Goal: Task Accomplishment & Management: Complete application form

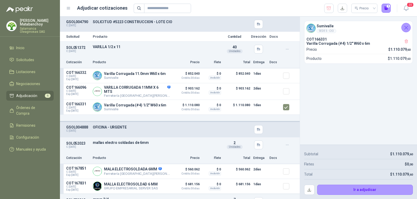
click at [35, 176] on menu "[PERSON_NAME] Oleaginosas SAS Inicio Solicitudes Licitaciones Negociaciones Adj…" at bounding box center [30, 99] width 60 height 199
click at [405, 26] on icon "Cerrar" at bounding box center [406, 27] width 7 height 7
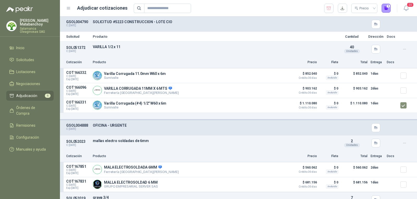
click at [327, 10] on icon "button" at bounding box center [328, 8] width 5 height 5
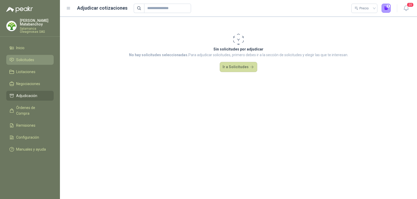
click at [25, 60] on span "Solicitudes" at bounding box center [25, 60] width 18 height 6
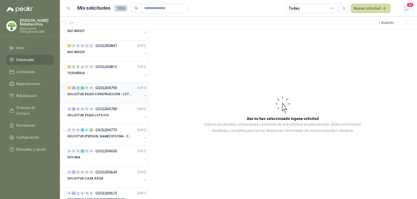
click at [114, 93] on p "SOLICITUD #5223 CONSTRUCCION - LOTE CIO" at bounding box center [99, 94] width 65 height 5
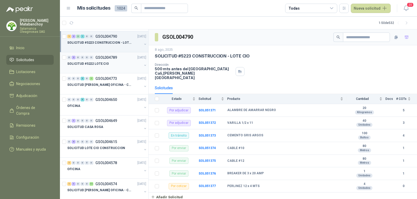
scroll to position [104, 0]
click at [411, 38] on div "GSOL004790" at bounding box center [283, 37] width 268 height 16
click at [405, 37] on icon "button" at bounding box center [406, 37] width 4 height 4
click at [26, 94] on span "Adjudicación" at bounding box center [26, 96] width 21 height 6
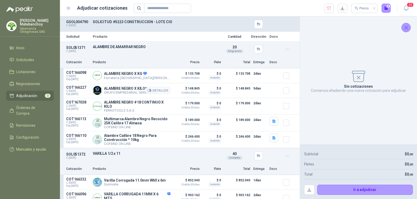
scroll to position [26, 0]
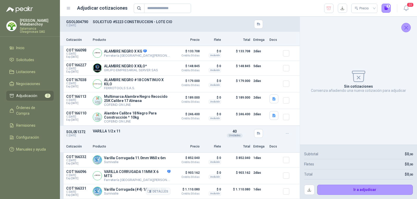
click at [285, 189] on div at bounding box center [288, 192] width 10 height 10
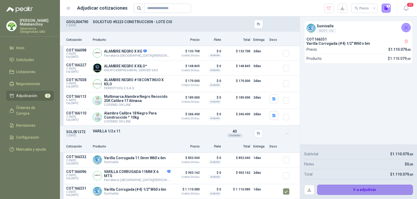
click at [346, 190] on button "Ir a adjudicar" at bounding box center [365, 190] width 96 height 10
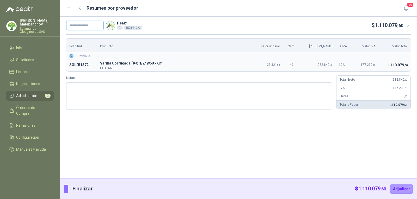
click at [78, 26] on input "text" at bounding box center [85, 25] width 38 height 9
type input "********"
click at [397, 188] on button "Adjudicar" at bounding box center [401, 189] width 23 height 10
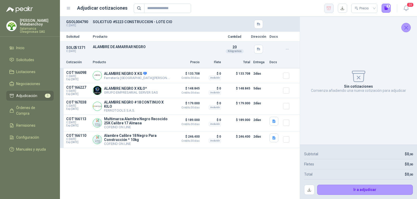
click at [325, 9] on button "button" at bounding box center [328, 8] width 9 height 9
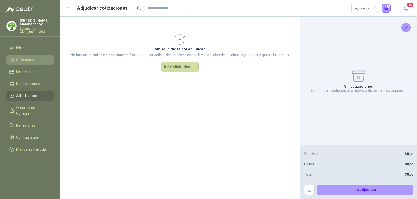
click at [14, 62] on icon at bounding box center [11, 60] width 5 height 5
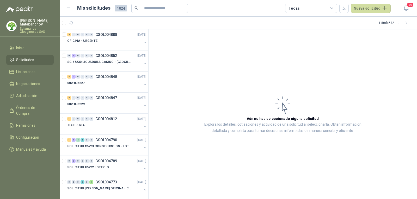
click at [42, 157] on menu "[PERSON_NAME] Oleaginosas SAS Inicio Solicitudes Licitaciones Negociaciones Adj…" at bounding box center [30, 99] width 60 height 199
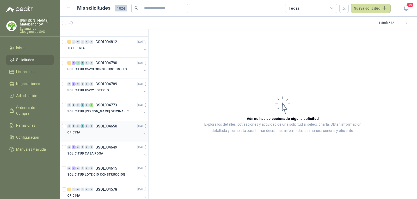
scroll to position [78, 0]
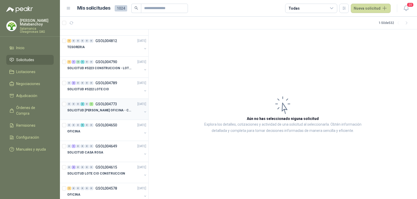
click at [105, 109] on p "SOLICITUD [PERSON_NAME] OFICINA - CALI" at bounding box center [99, 110] width 65 height 5
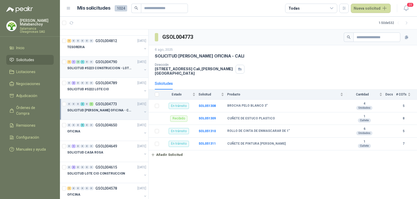
click at [111, 72] on div at bounding box center [104, 73] width 75 height 4
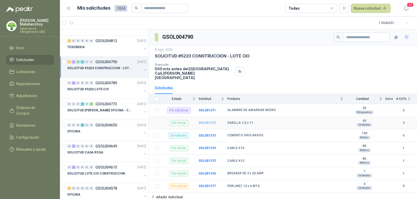
click at [206, 121] on b "SOL051372" at bounding box center [207, 123] width 17 height 4
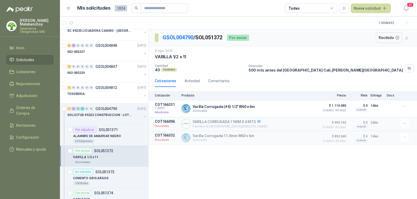
scroll to position [78, 0]
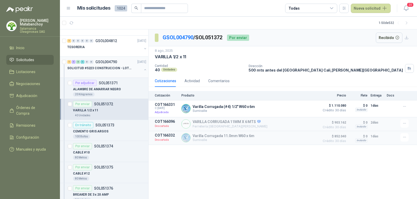
click at [143, 70] on button "button" at bounding box center [145, 70] width 4 height 4
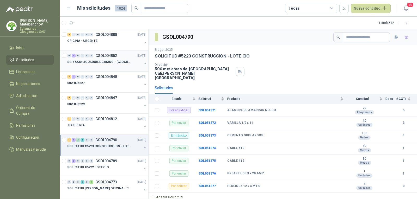
click at [105, 63] on p "SC #5230 LICUADORA CASINO - [GEOGRAPHIC_DATA]" at bounding box center [99, 62] width 65 height 5
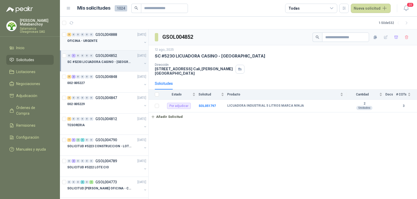
click at [112, 44] on div "OFICINA - URGENTE" at bounding box center [104, 41] width 75 height 6
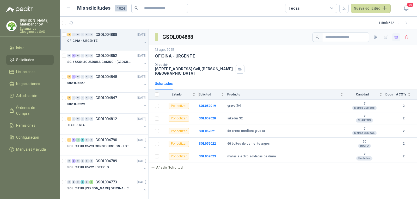
click at [394, 39] on icon "button" at bounding box center [396, 37] width 4 height 4
click at [39, 96] on li "Adjudicación 5" at bounding box center [29, 96] width 41 height 6
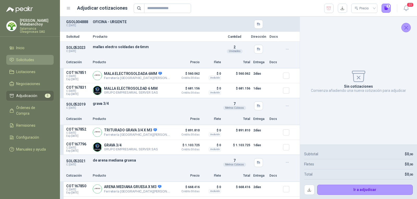
click at [11, 61] on icon at bounding box center [12, 59] width 4 height 3
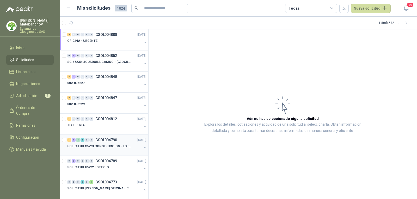
click at [101, 142] on p "GSOL004790" at bounding box center [106, 140] width 22 height 4
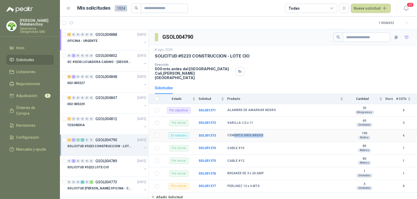
drag, startPoint x: 234, startPoint y: 131, endPoint x: 271, endPoint y: 136, distance: 36.8
click at [271, 136] on td "CEMENTO GRIS ARGOS" at bounding box center [286, 136] width 119 height 13
click at [252, 172] on b "BREAKER DE 3 x 20 AMP" at bounding box center [245, 174] width 36 height 4
drag, startPoint x: 416, startPoint y: 65, endPoint x: 400, endPoint y: 64, distance: 15.9
click at [416, 65] on div "[DATE] SOLICITUD #5223 CONSTRUCCION - LOTE CIO Dirección 500 mts antes del [GEO…" at bounding box center [283, 63] width 268 height 37
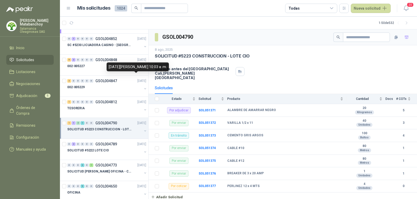
scroll to position [26, 0]
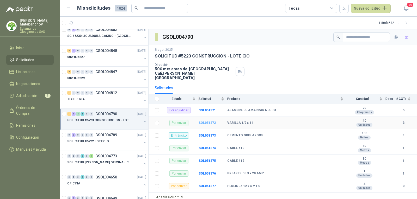
click at [210, 121] on b "SOL051372" at bounding box center [207, 123] width 17 height 4
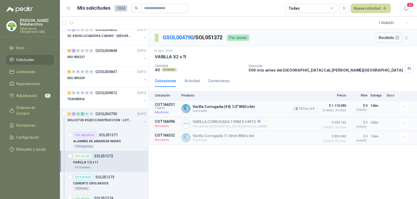
click at [302, 107] on button "Detalles" at bounding box center [304, 108] width 24 height 7
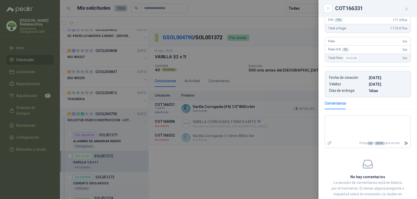
scroll to position [26, 0]
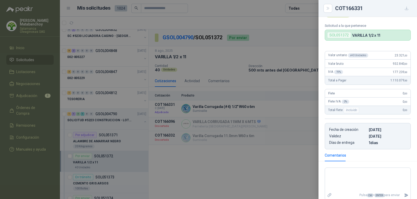
click at [394, 116] on div "Valor unitario x 40 Unidades 23.321 ,00 Valor bruto 932.840 ,00 IVA 19 % 177.23…" at bounding box center [367, 98] width 98 height 103
click at [249, 116] on div at bounding box center [208, 99] width 417 height 199
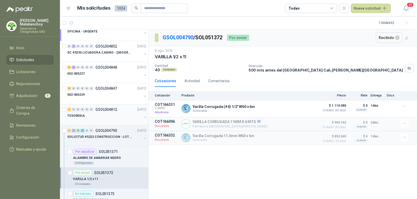
scroll to position [0, 0]
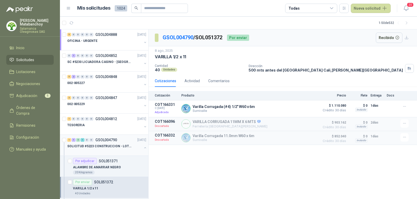
click at [143, 149] on button "button" at bounding box center [145, 148] width 4 height 4
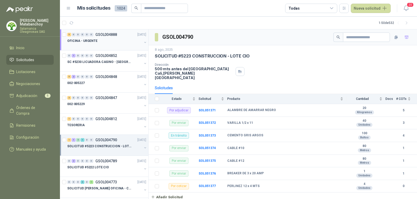
click at [115, 45] on div at bounding box center [104, 46] width 75 height 4
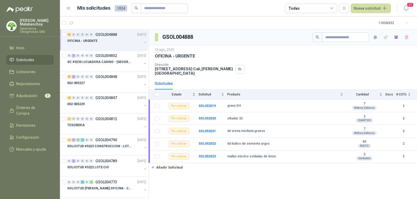
click at [24, 151] on menu "[PERSON_NAME] Oleaginosas SAS Inicio Solicitudes Licitaciones Negociaciones Adj…" at bounding box center [30, 99] width 60 height 199
click at [29, 96] on span "Adjudicación" at bounding box center [26, 96] width 21 height 6
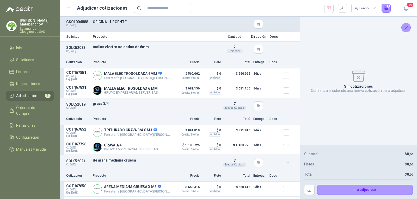
click at [0, 175] on menu "[PERSON_NAME] Oleaginosas SAS Inicio Solicitudes Licitaciones Negociaciones Adj…" at bounding box center [30, 99] width 60 height 199
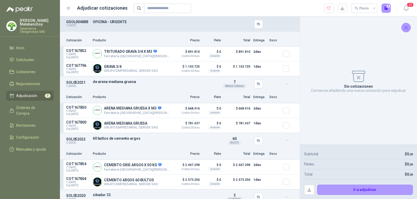
scroll to position [74, 0]
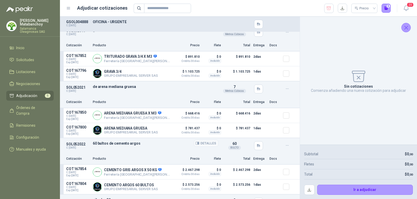
click at [118, 146] on p "60 bultos de cemento argos" at bounding box center [156, 143] width 126 height 4
click at [144, 153] on div "SOL052022 C: [DATE] 60 bultos de cemento argos Detalles 60 BULTO" at bounding box center [180, 145] width 240 height 15
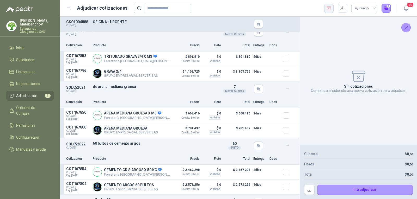
click at [326, 8] on icon "button" at bounding box center [328, 8] width 5 height 5
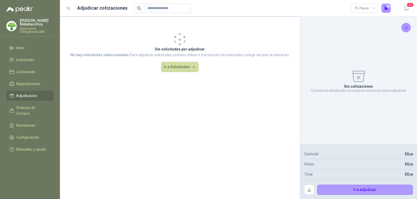
click at [404, 27] on icon "Cerrar" at bounding box center [406, 27] width 7 height 7
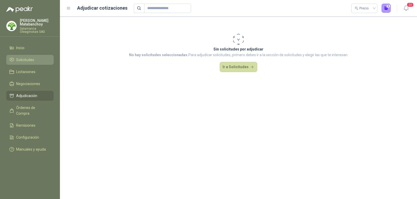
click at [27, 61] on span "Solicitudes" at bounding box center [25, 60] width 18 height 6
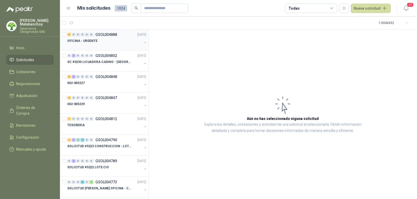
click at [111, 40] on div "OFICINA - URGENTE" at bounding box center [104, 41] width 75 height 6
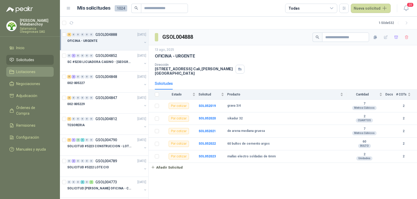
click at [29, 73] on span "Licitaciones" at bounding box center [25, 72] width 19 height 6
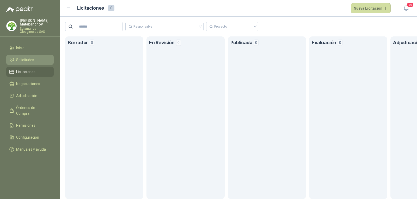
click at [36, 60] on li "Solicitudes" at bounding box center [29, 60] width 41 height 6
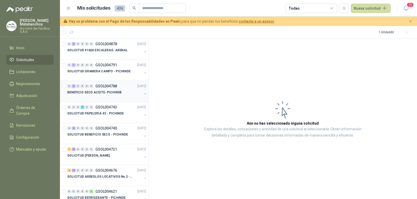
click at [115, 94] on p "BENEFICIO SECO ACEITE- PICHINDE" at bounding box center [94, 92] width 54 height 5
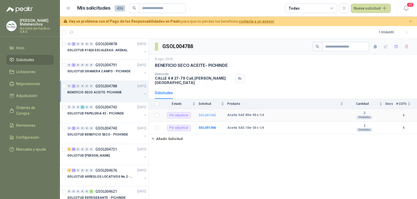
click at [210, 114] on b "SOL051365" at bounding box center [207, 116] width 17 height 4
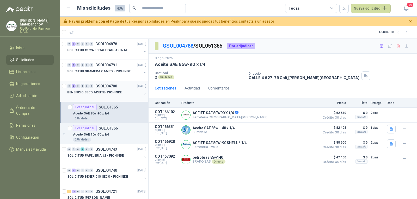
drag, startPoint x: 141, startPoint y: 95, endPoint x: 140, endPoint y: 98, distance: 4.0
click at [143, 95] on button "button" at bounding box center [145, 94] width 4 height 4
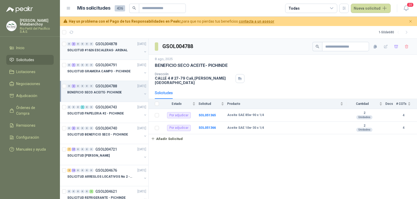
click at [103, 56] on div at bounding box center [104, 55] width 75 height 4
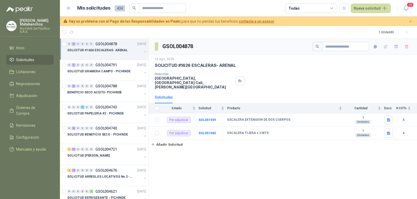
drag, startPoint x: 394, startPoint y: 45, endPoint x: 381, endPoint y: 48, distance: 13.5
click at [394, 45] on icon "button" at bounding box center [396, 47] width 4 height 4
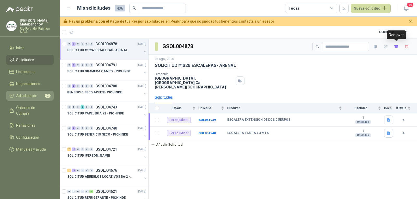
drag, startPoint x: 30, startPoint y: 96, endPoint x: 42, endPoint y: 96, distance: 11.5
click at [30, 96] on span "Adjudicación" at bounding box center [26, 96] width 21 height 6
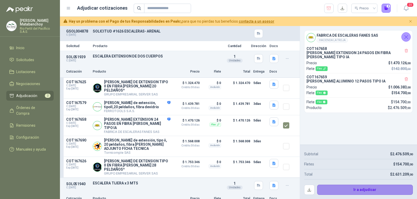
click at [330, 192] on button "Ir a adjudicar" at bounding box center [365, 190] width 96 height 10
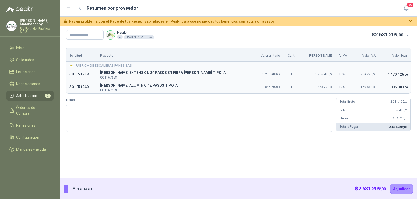
click at [276, 189] on div "Finalizar $ 2.631.209 ,00 Adjudicar" at bounding box center [238, 188] width 357 height 21
click at [78, 9] on button "button" at bounding box center [81, 8] width 8 height 8
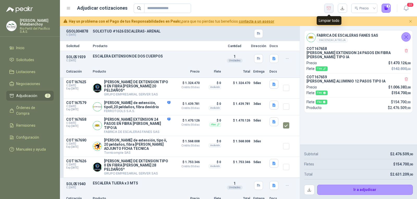
click at [327, 7] on icon "button" at bounding box center [329, 8] width 4 height 3
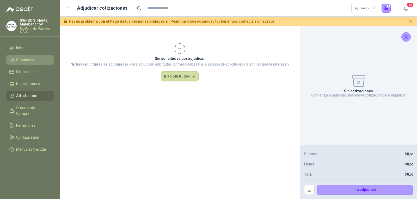
click at [33, 62] on span "Solicitudes" at bounding box center [25, 60] width 18 height 6
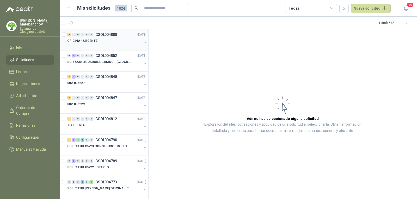
click at [106, 41] on div "OFICINA - URGENTE" at bounding box center [104, 41] width 75 height 6
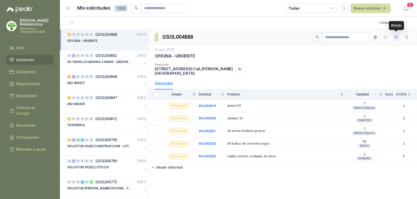
click at [395, 35] on icon "button" at bounding box center [396, 37] width 4 height 4
click at [36, 96] on span "Adjudicación" at bounding box center [26, 96] width 21 height 6
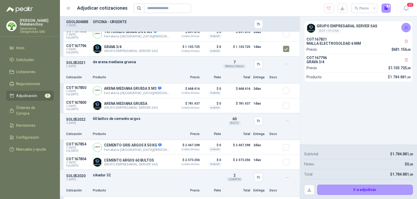
scroll to position [128, 0]
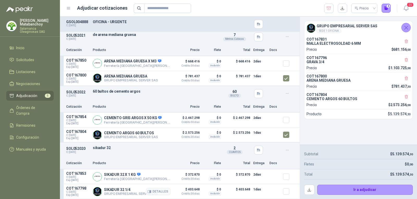
click at [285, 190] on div at bounding box center [288, 192] width 10 height 10
click at [283, 130] on div at bounding box center [288, 135] width 10 height 10
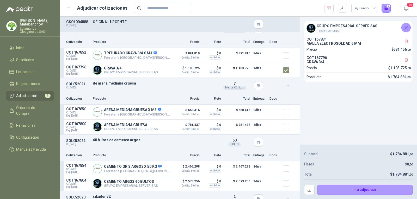
scroll to position [0, 0]
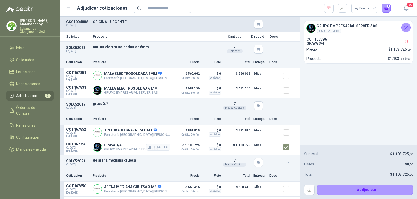
click at [278, 146] on article "COT167796 C: 13/08/2025 Exp: 28/08/2025 GRAVA 3/4 GRUPO EMPRESARIAL SERVER SAS …" at bounding box center [180, 147] width 240 height 15
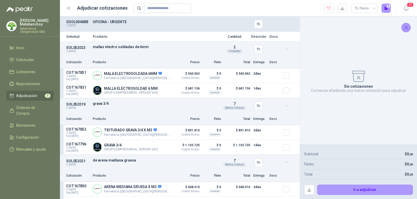
click at [409, 28] on icon "Cerrar" at bounding box center [406, 27] width 7 height 7
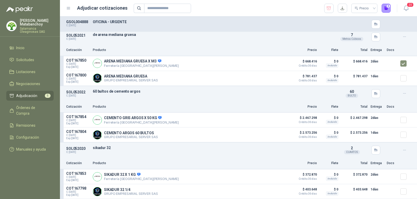
scroll to position [128, 0]
click at [403, 120] on div at bounding box center [405, 120] width 10 height 10
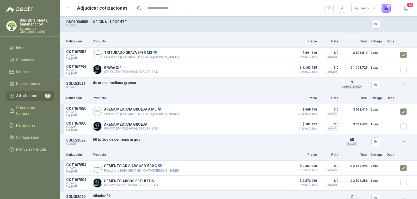
scroll to position [0, 0]
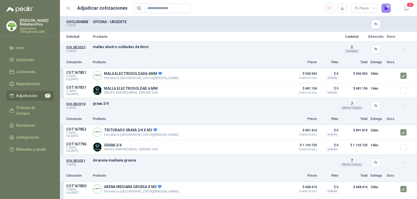
click at [387, 9] on button "5" at bounding box center [385, 8] width 9 height 9
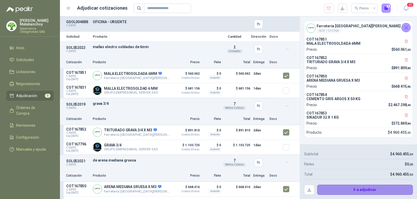
click at [332, 185] on button "Ir a adjudicar" at bounding box center [365, 190] width 96 height 10
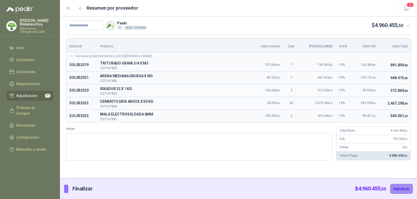
click at [396, 189] on button "Adjudicar" at bounding box center [401, 189] width 23 height 10
click at [79, 22] on input "text" at bounding box center [85, 25] width 38 height 9
type input "*******"
click at [171, 145] on textarea "Notas" at bounding box center [199, 146] width 266 height 27
click at [402, 191] on button "Adjudicar" at bounding box center [401, 189] width 23 height 10
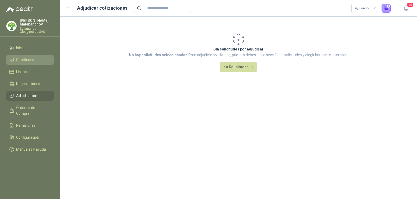
click at [34, 61] on span "Solicitudes" at bounding box center [25, 60] width 18 height 6
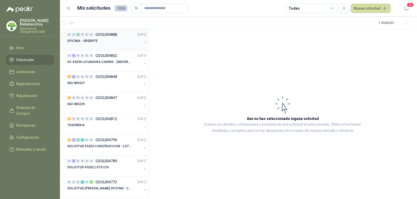
click at [103, 41] on div "OFICINA - URGENTE" at bounding box center [104, 41] width 75 height 6
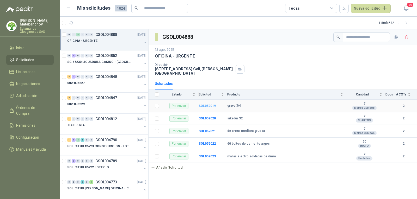
click at [204, 104] on b "SOL052019" at bounding box center [207, 106] width 17 height 4
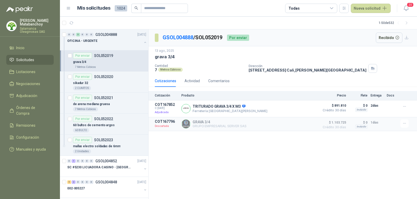
click at [31, 61] on span "Solicitudes" at bounding box center [25, 60] width 18 height 6
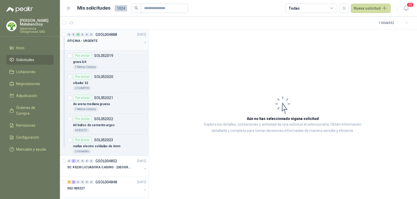
click at [143, 43] on button "button" at bounding box center [145, 42] width 4 height 4
